Goal: Find specific page/section

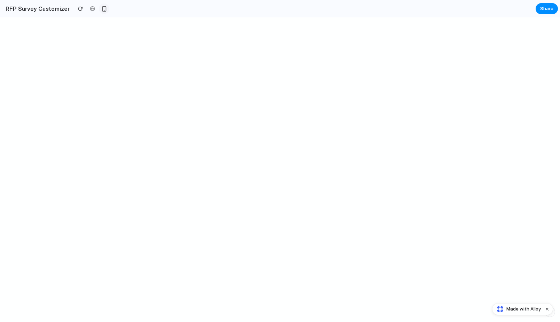
click at [102, 10] on div "button" at bounding box center [104, 9] width 6 height 6
click at [100, 3] on div at bounding box center [104, 8] width 10 height 10
click at [101, 7] on div "button" at bounding box center [104, 9] width 6 height 6
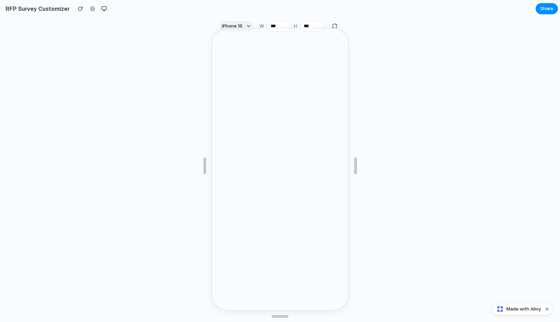
click at [101, 9] on div "button" at bounding box center [104, 9] width 6 height 6
